Goal: Task Accomplishment & Management: Manage account settings

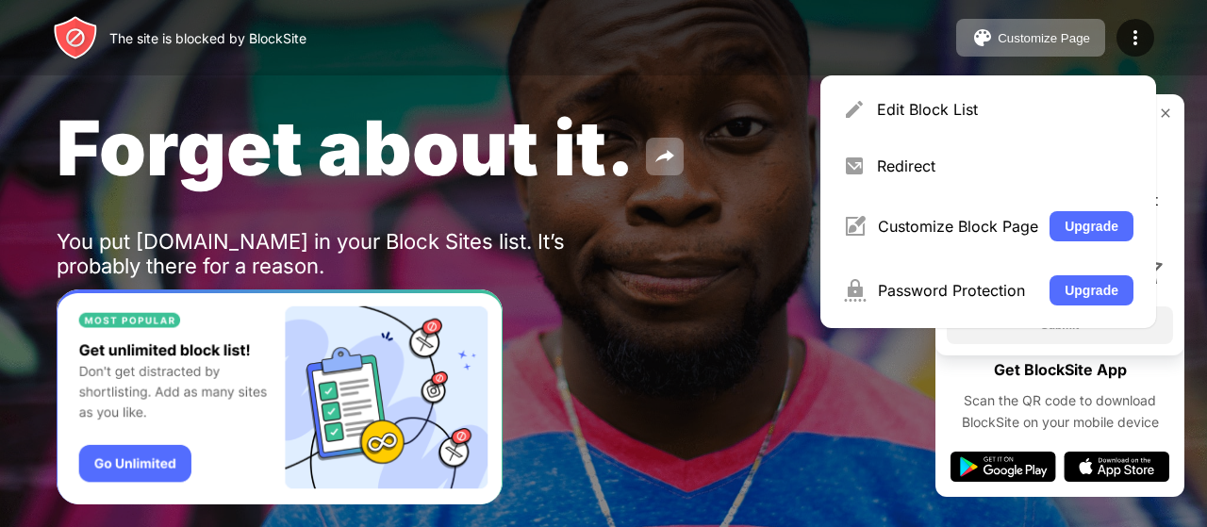
click at [958, 122] on div "Edit Block List" at bounding box center [988, 109] width 313 height 45
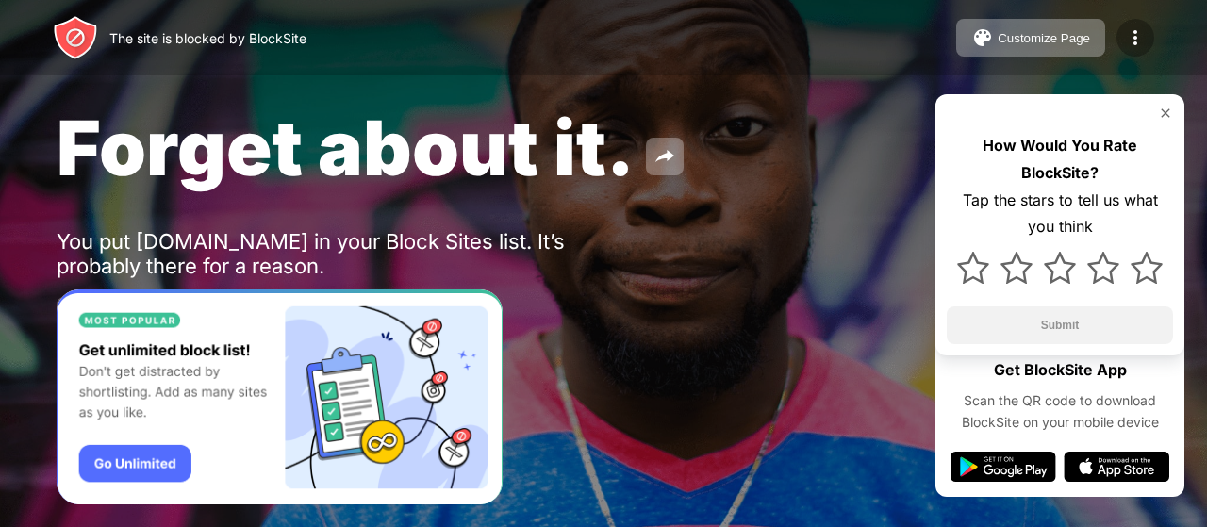
click at [1123, 29] on div at bounding box center [1135, 38] width 38 height 38
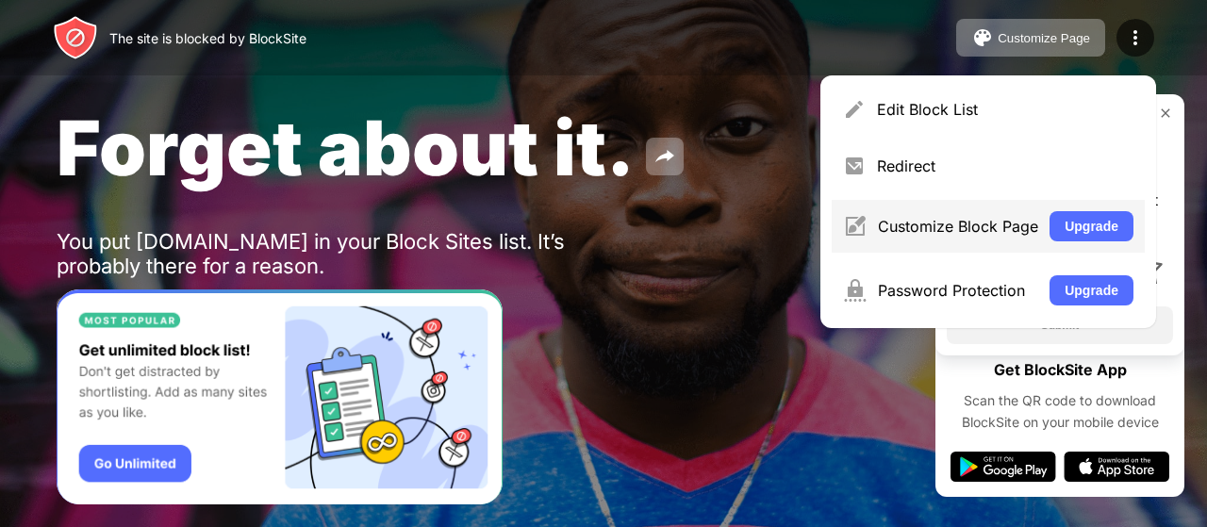
click at [1011, 218] on div "Customize Block Page" at bounding box center [958, 226] width 160 height 19
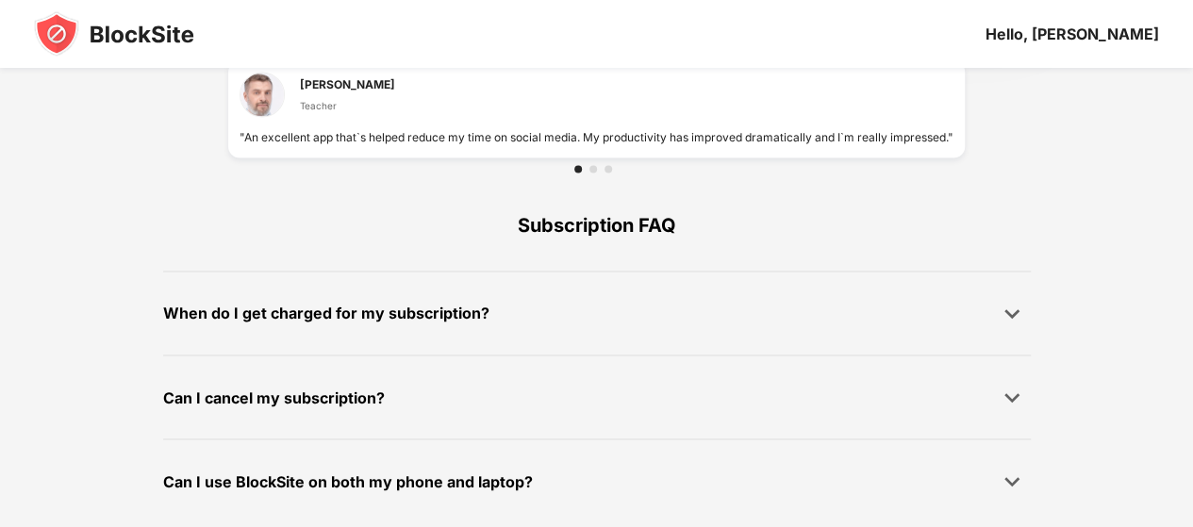
scroll to position [1403, 0]
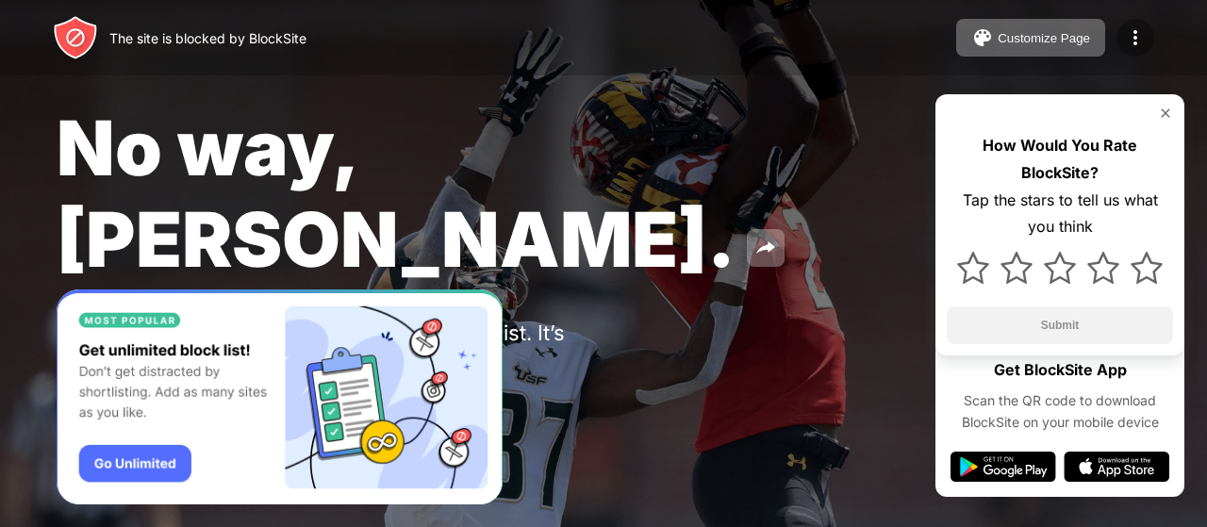
click at [1126, 37] on img at bounding box center [1135, 37] width 23 height 23
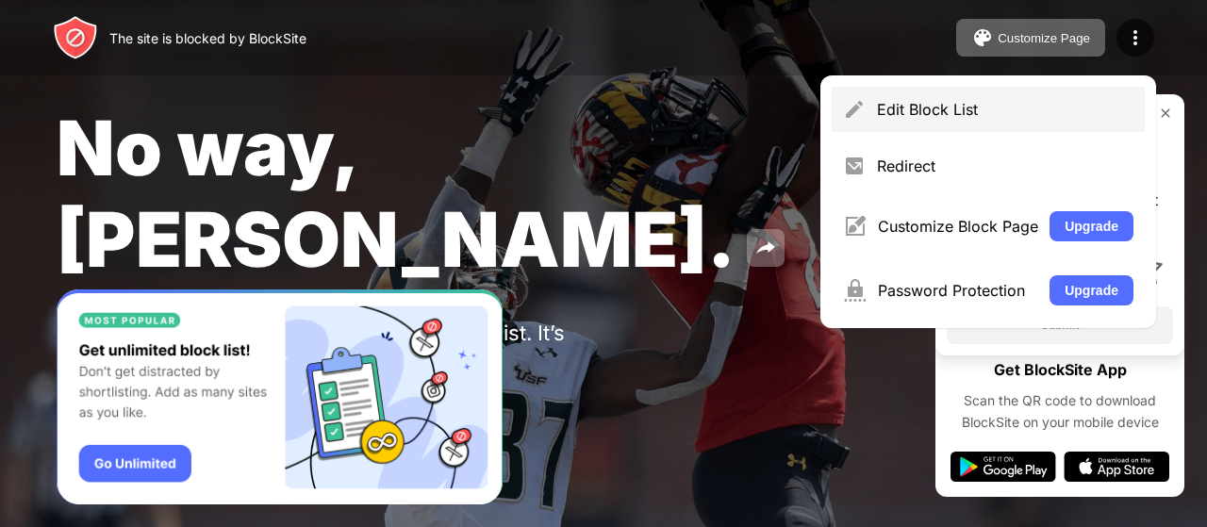
click at [1092, 108] on div "Edit Block List" at bounding box center [1005, 109] width 256 height 19
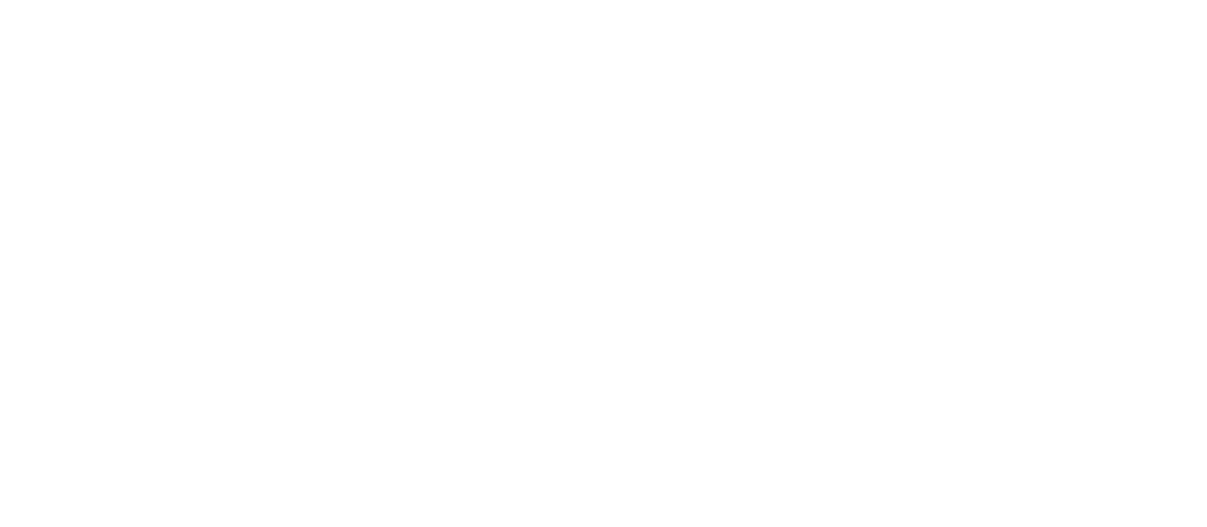
click at [931, 0] on html at bounding box center [603, 0] width 1207 height 0
drag, startPoint x: 931, startPoint y: 409, endPoint x: 1206, endPoint y: 408, distance: 275.3
click at [1206, 0] on html at bounding box center [603, 0] width 1207 height 0
click at [929, 0] on html at bounding box center [603, 0] width 1207 height 0
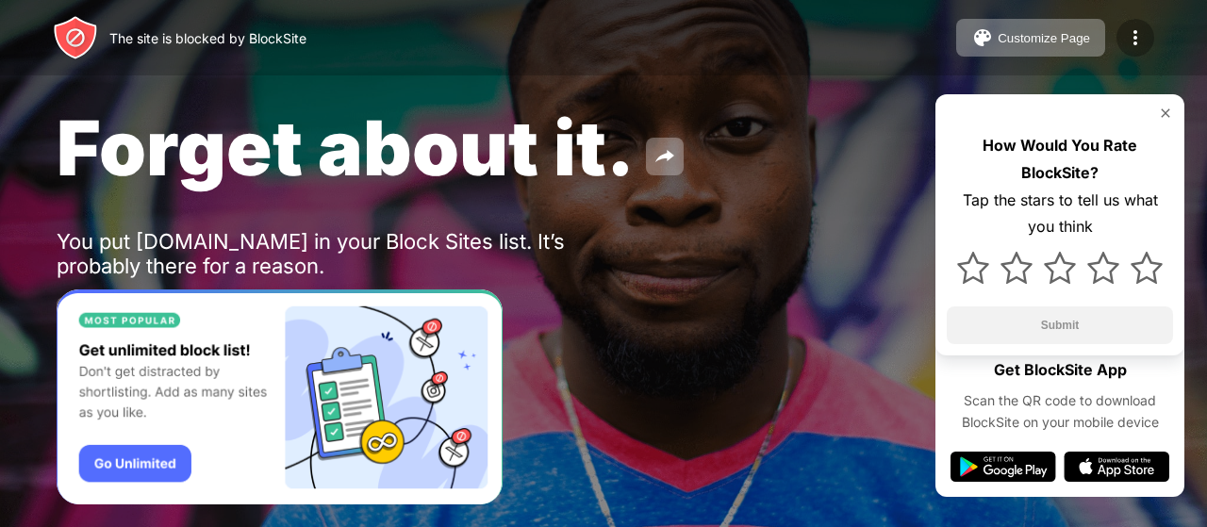
click at [1141, 33] on img at bounding box center [1135, 37] width 23 height 23
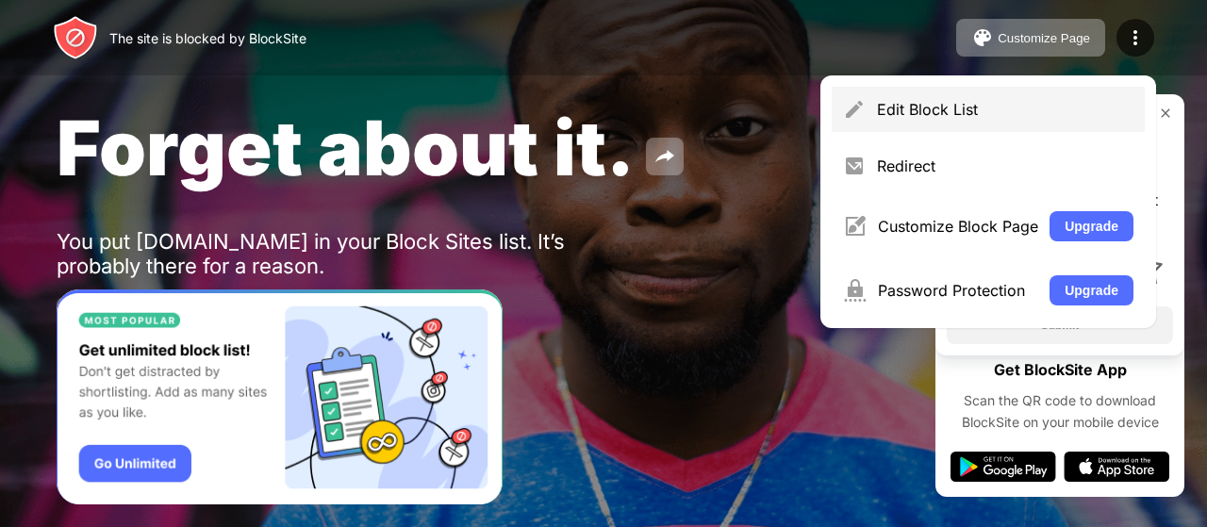
click at [1036, 97] on div "Edit Block List" at bounding box center [988, 109] width 313 height 45
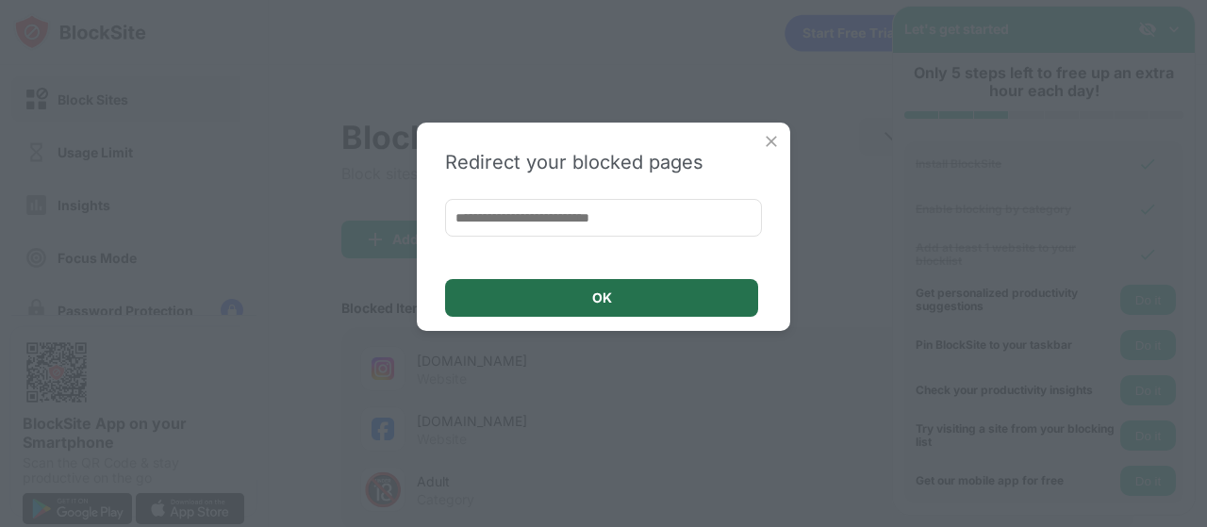
click at [667, 295] on div "OK" at bounding box center [601, 298] width 313 height 38
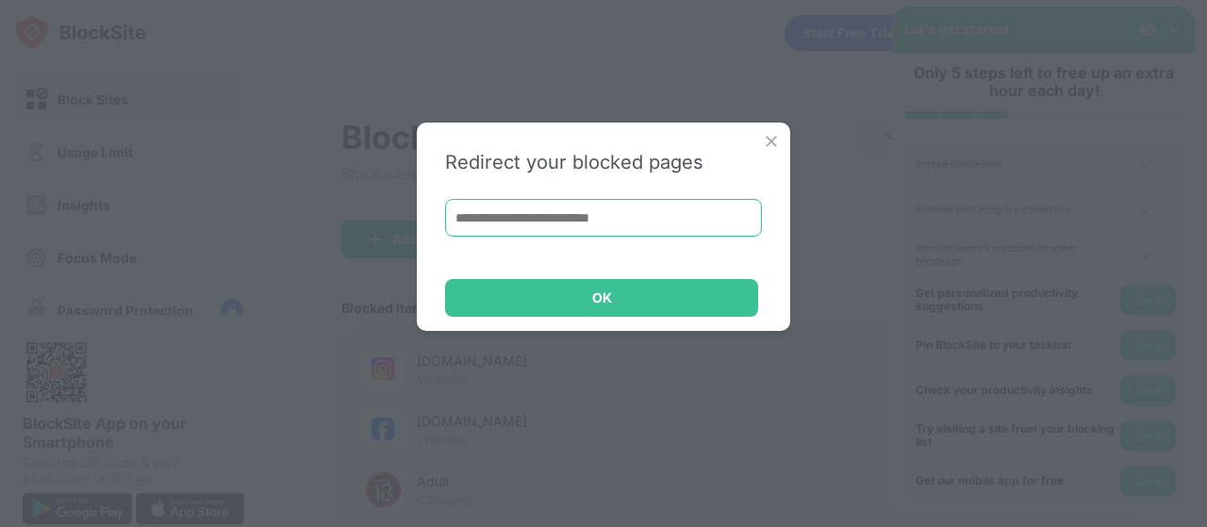
click at [543, 221] on input at bounding box center [603, 218] width 317 height 38
click at [771, 140] on img at bounding box center [771, 141] width 19 height 19
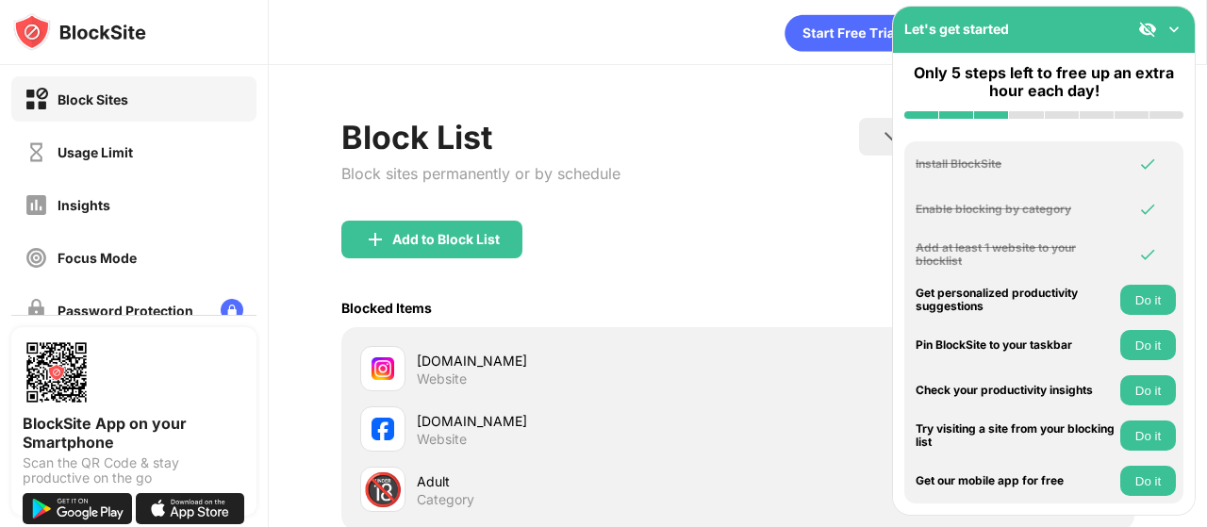
click at [1160, 18] on div "Let's get started" at bounding box center [1044, 30] width 302 height 46
click at [1157, 25] on img at bounding box center [1147, 29] width 19 height 19
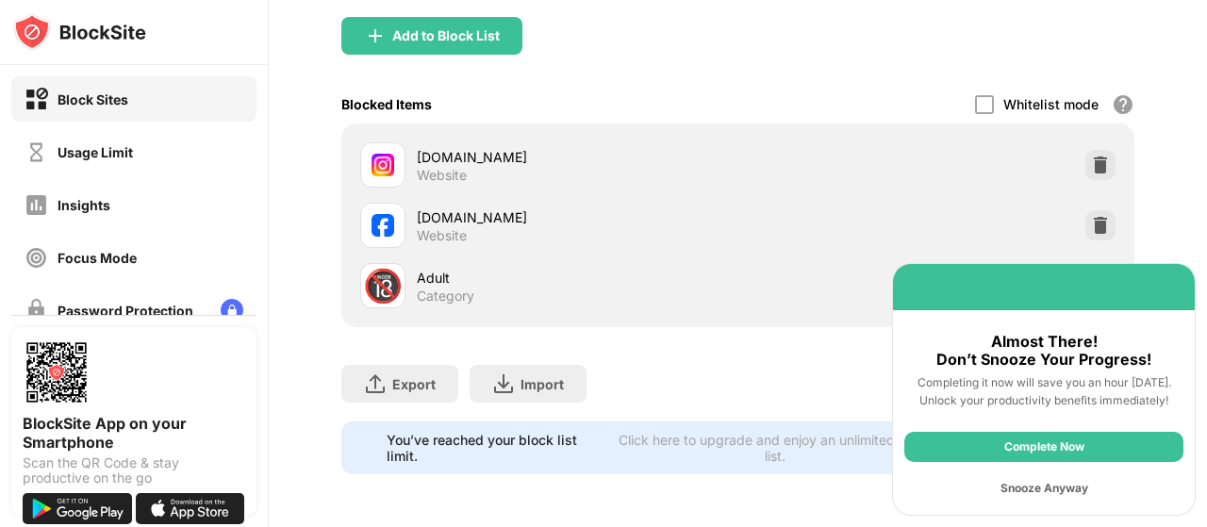
scroll to position [217, 0]
click at [1091, 216] on img at bounding box center [1100, 225] width 19 height 19
